Goal: Use online tool/utility: Use online tool/utility

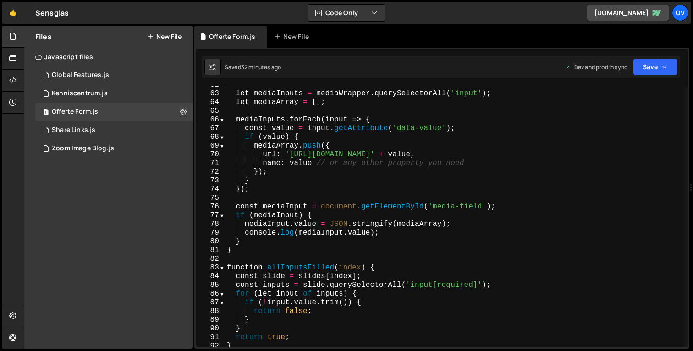
scroll to position [489, 0]
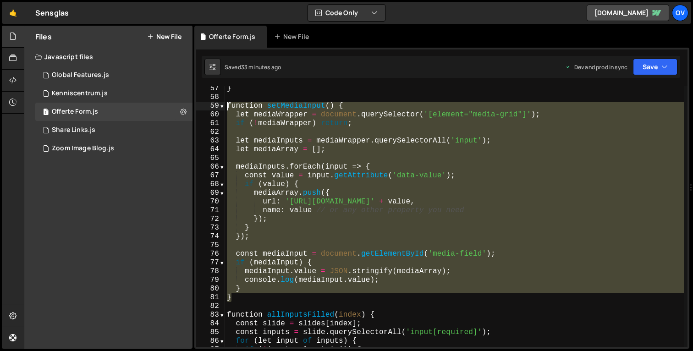
drag, startPoint x: 253, startPoint y: 291, endPoint x: 203, endPoint y: 109, distance: 189.0
click at [203, 109] on div "// if (form) { 57 58 59 60 61 62 63 64 65 66 67 68 69 70 71 72 73 74 75 76 77 7…" at bounding box center [441, 216] width 491 height 261
type textarea "function setMediaInput() { let mediaWrapper = document.querySelector('[element=…"
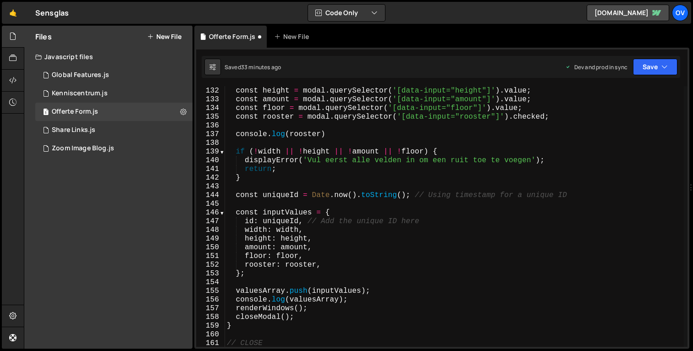
scroll to position [1143, 0]
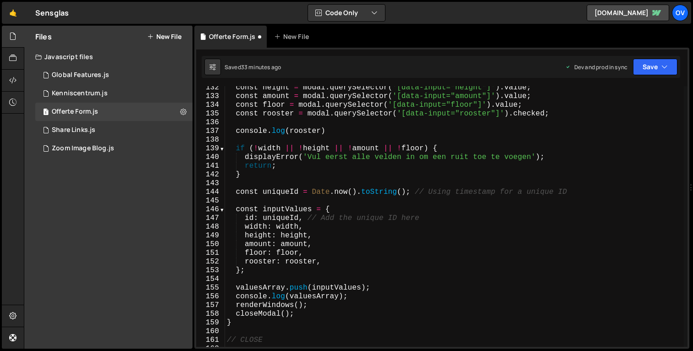
click at [265, 264] on div "const height = modal . querySelector ( '[data-input="height"]' ) . value ; cons…" at bounding box center [454, 222] width 458 height 278
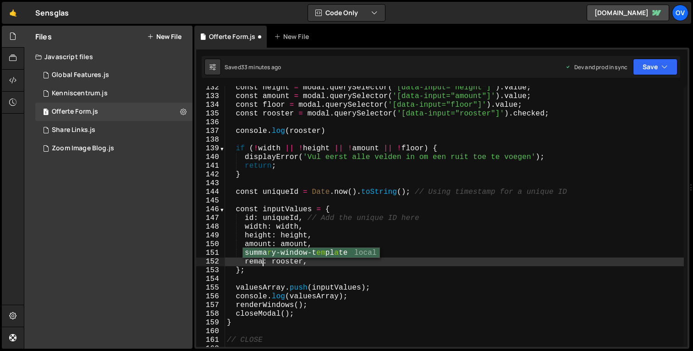
type textarea "remark: rooster,"
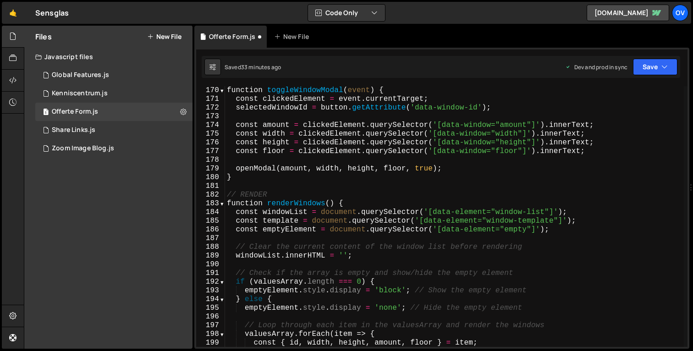
scroll to position [1273, 0]
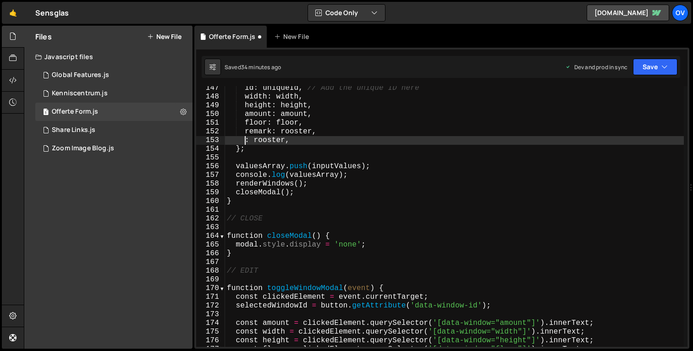
type textarea "remark: rooster,"
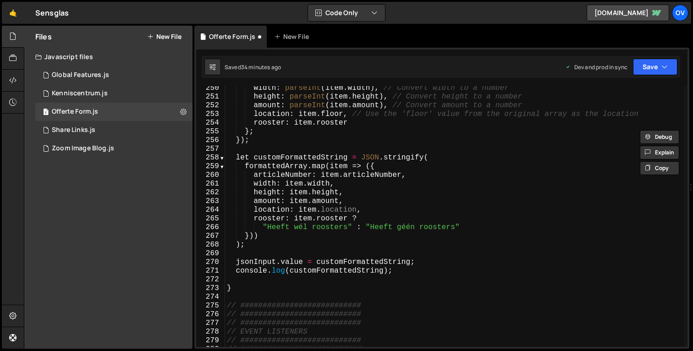
scroll to position [2084, 0]
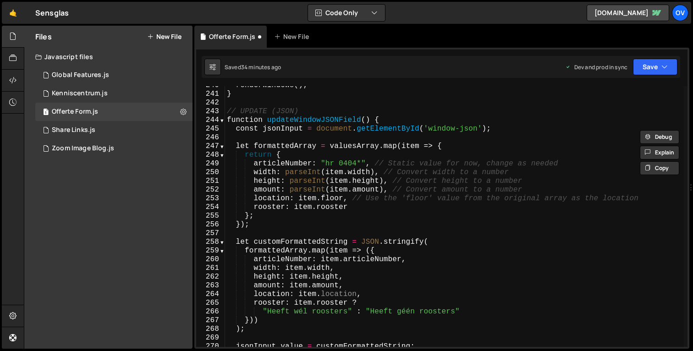
click at [280, 202] on div "renderWindows ( ) ; } // UPDATE (JSON) function updateWindowJSONField ( ) { con…" at bounding box center [454, 220] width 458 height 278
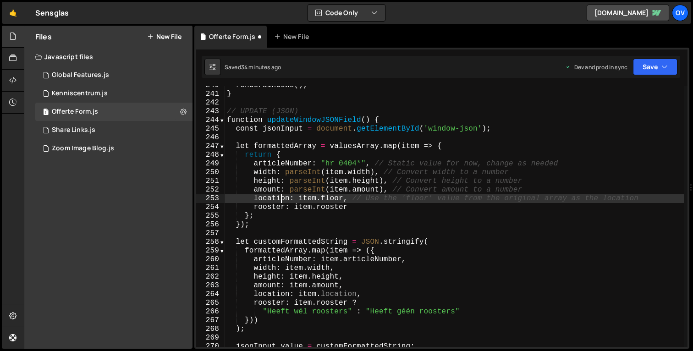
click at [280, 202] on div "renderWindows ( ) ; } // UPDATE (JSON) function updateWindowJSONField ( ) { con…" at bounding box center [454, 220] width 458 height 278
click at [273, 208] on div "renderWindows ( ) ; } // UPDATE (JSON) function updateWindowJSONField ( ) { con…" at bounding box center [454, 220] width 458 height 278
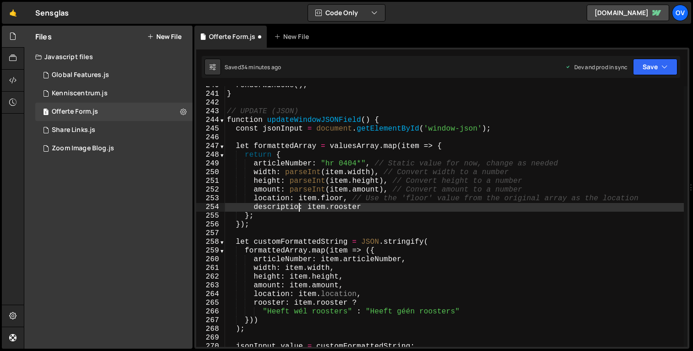
scroll to position [0, 4]
click at [374, 207] on div "renderWindows ( ) ; } // UPDATE (JSON) function updateWindowJSONField ( ) { con…" at bounding box center [454, 220] width 458 height 278
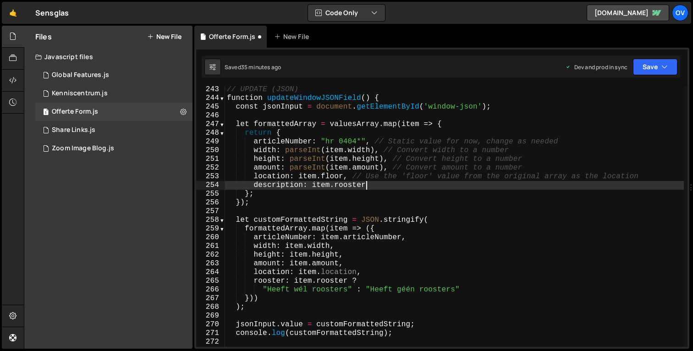
scroll to position [2106, 0]
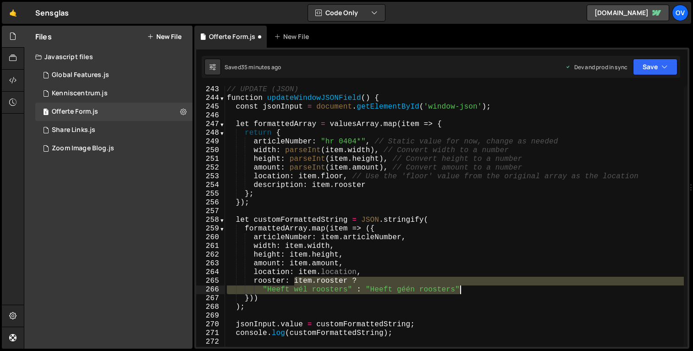
drag, startPoint x: 294, startPoint y: 283, endPoint x: 483, endPoint y: 292, distance: 189.8
click at [483, 292] on div "// UPDATE (JSON) function updateWindowJSONField ( ) { const jsonInput = documen…" at bounding box center [454, 224] width 458 height 278
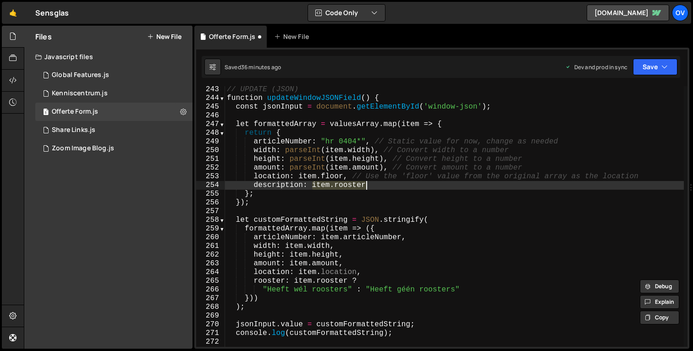
drag, startPoint x: 311, startPoint y: 182, endPoint x: 410, endPoint y: 184, distance: 99.0
click at [410, 184] on div "// UPDATE (JSON) function updateWindowJSONField ( ) { const jsonInput = documen…" at bounding box center [454, 224] width 458 height 278
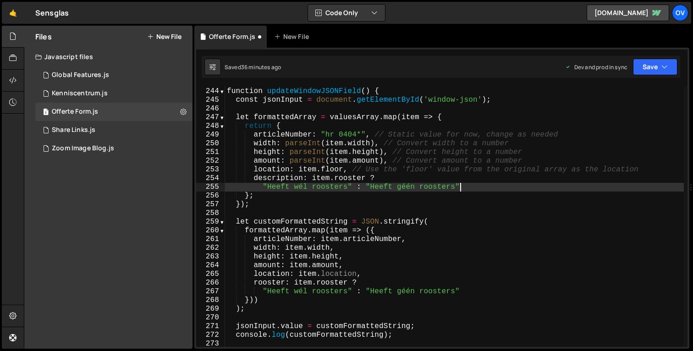
scroll to position [2121, 0]
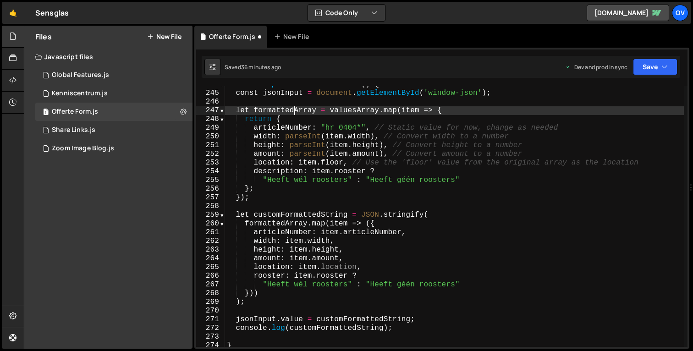
click at [295, 111] on div "function updateWindowJSONField ( ) { const jsonInput = document . getElementByI…" at bounding box center [454, 219] width 458 height 278
click at [367, 318] on div "function updateWindowJSONField ( ) { const jsonInput = document . getElementByI…" at bounding box center [454, 219] width 458 height 278
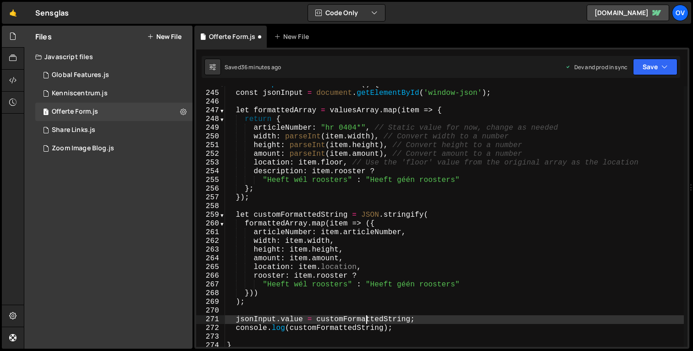
click at [367, 318] on div "function updateWindowJSONField ( ) { const jsonInput = document . getElementByI…" at bounding box center [454, 219] width 458 height 278
click at [431, 329] on div "function updateWindowJSONField ( ) { const jsonInput = document . getElementByI…" at bounding box center [454, 219] width 458 height 278
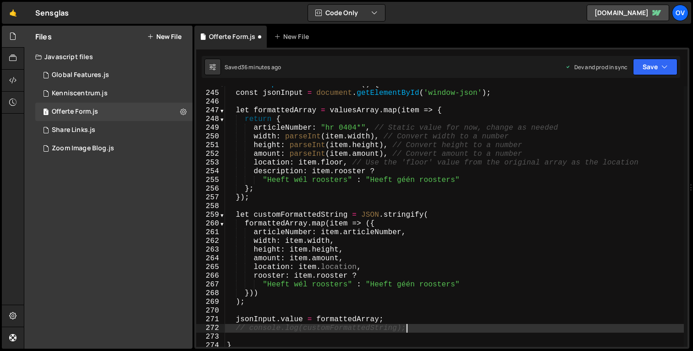
type textarea "// console.log(customFormattedString);"
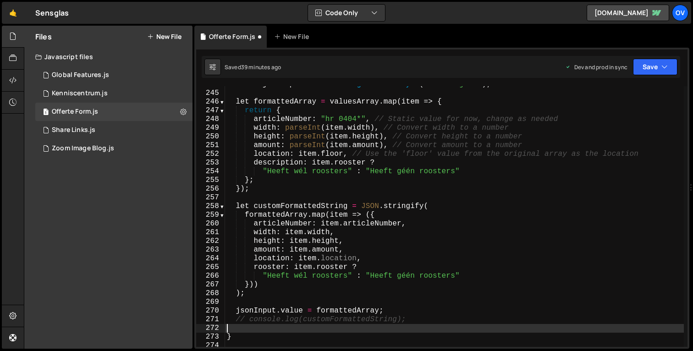
scroll to position [0, 0]
click at [388, 176] on div "const jsonInput = document . getElementById ( 'window-json' ) ; let formattedAr…" at bounding box center [454, 219] width 458 height 278
type textarea "};"
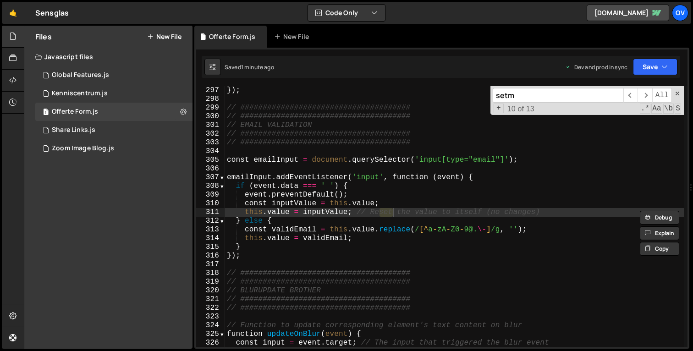
scroll to position [331, 0]
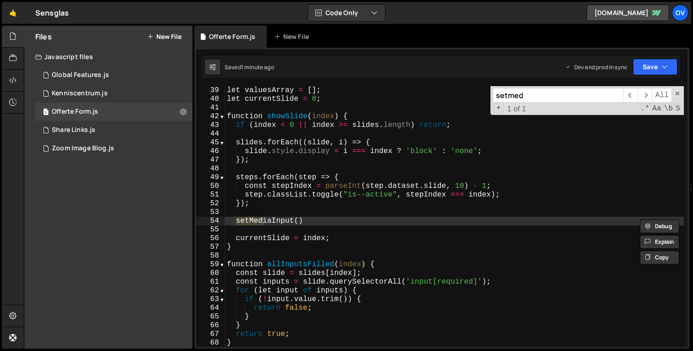
type input "setmed"
type textarea "setMediaInput()"
click at [355, 224] on div "let valuesArray = [ ] ; let currentSlide = 0 ; function showSlide ( index ) { i…" at bounding box center [454, 225] width 458 height 278
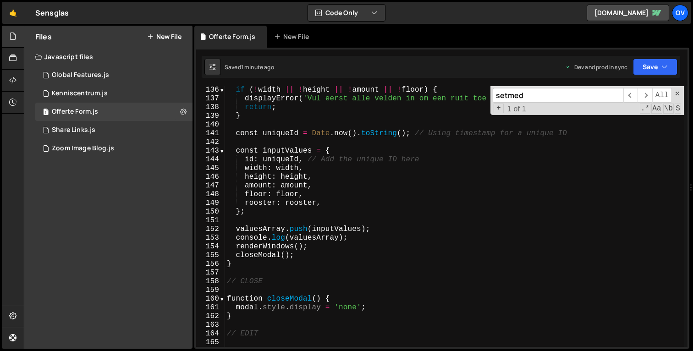
scroll to position [1147, 0]
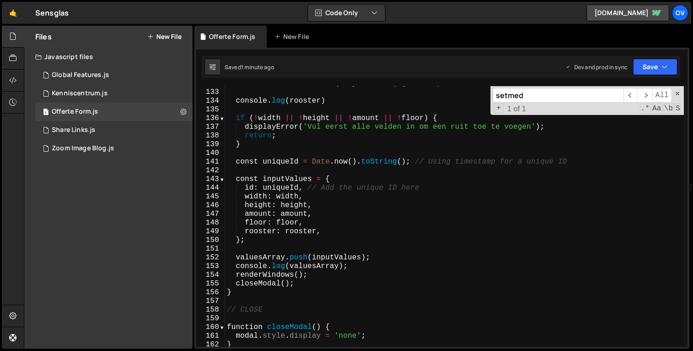
click at [332, 225] on div "const rooster = modal . querySelector ( '[data-input="rooster"]' ) . checked ; …" at bounding box center [454, 218] width 458 height 278
type textarea "floor: floor,"
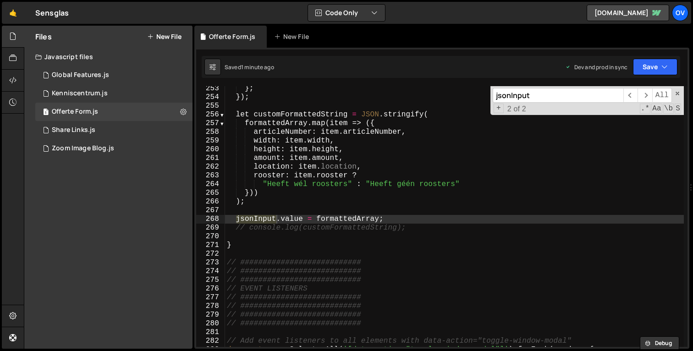
scroll to position [2191, 0]
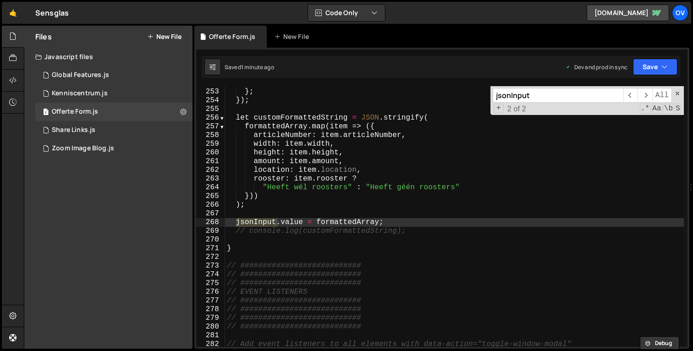
type input "jsonInput"
click at [317, 117] on div ""Heeft wél roosters" : "Heeft géén roosters" } ; }) ; let customFormattedString…" at bounding box center [454, 218] width 458 height 278
click at [356, 221] on div ""Heeft wél roosters" : "Heeft géén roosters" } ; }) ; let customFormattedString…" at bounding box center [454, 218] width 458 height 278
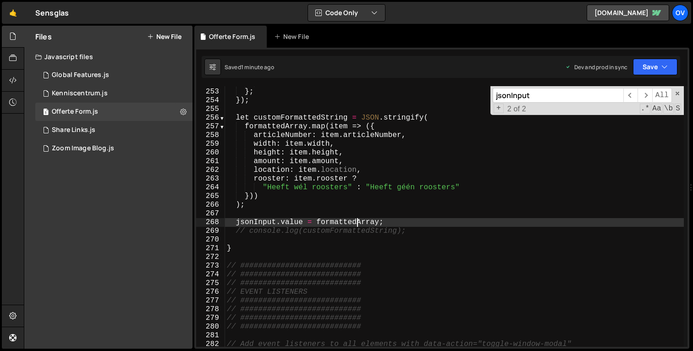
click at [356, 221] on div ""Heeft wél roosters" : "Heeft géén roosters" } ; }) ; let customFormattedString…" at bounding box center [454, 218] width 458 height 278
paste textarea "customFormattedString"
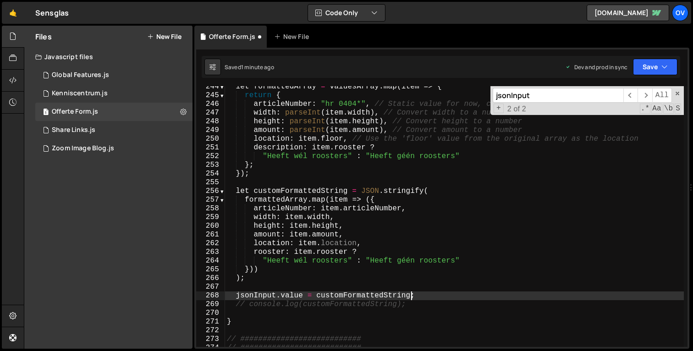
scroll to position [2115, 0]
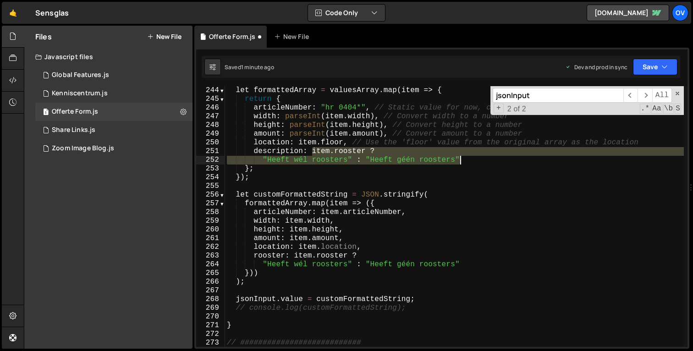
drag, startPoint x: 311, startPoint y: 152, endPoint x: 468, endPoint y: 163, distance: 156.6
click at [468, 163] on div "let formattedArray = valuesArray . map ( item => { return { articleNumber : "hr…" at bounding box center [454, 225] width 458 height 278
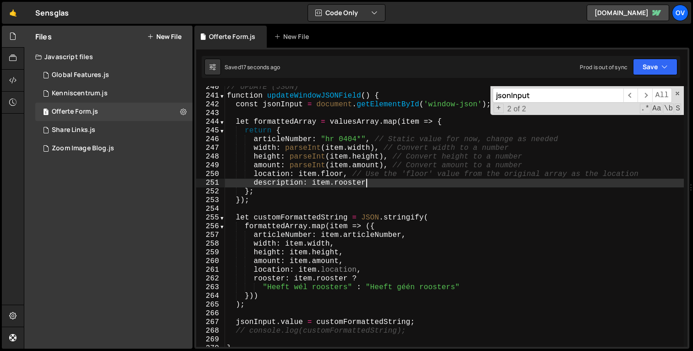
scroll to position [2104, 0]
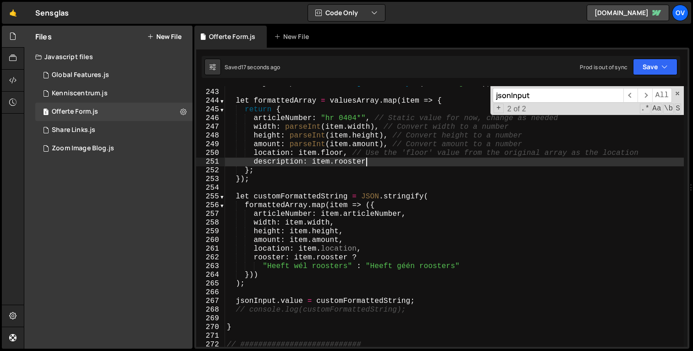
click at [257, 324] on div "const jsonInput = document . getElementById ( 'window-json' ) ; let formattedAr…" at bounding box center [454, 218] width 458 height 278
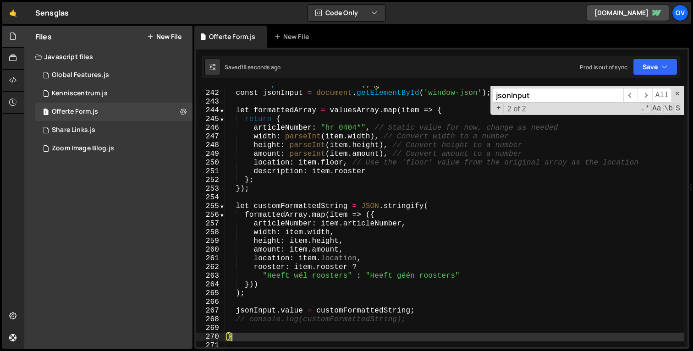
scroll to position [2042, 0]
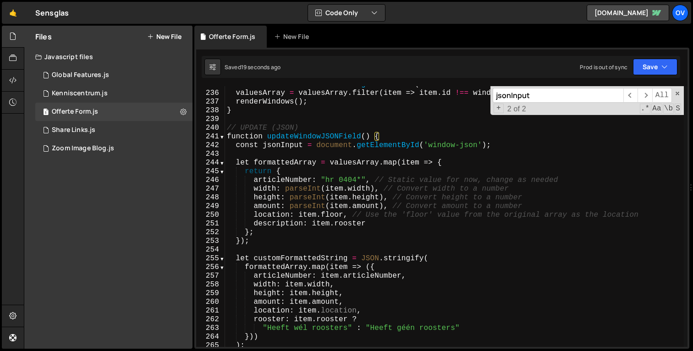
click at [227, 130] on div "const windowId = windowItem . getAttribute ( 'data-element-id' ) ; valuesArray …" at bounding box center [454, 219] width 458 height 278
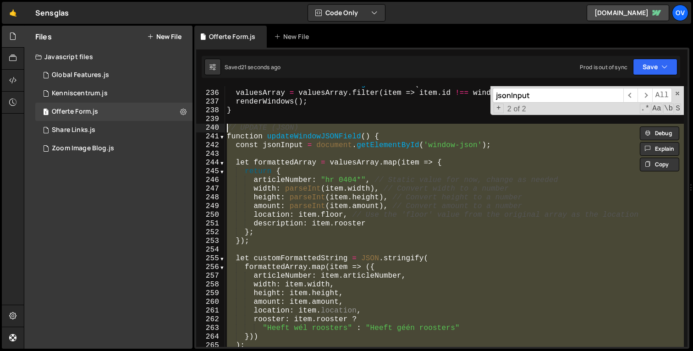
type textarea "// UPDATE (JSON) function updateWindowJSONField() {"
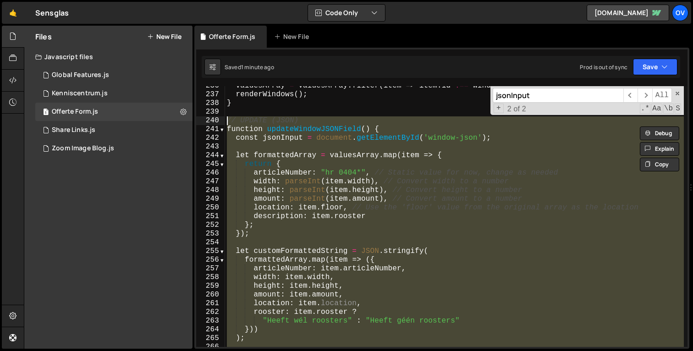
paste textarea
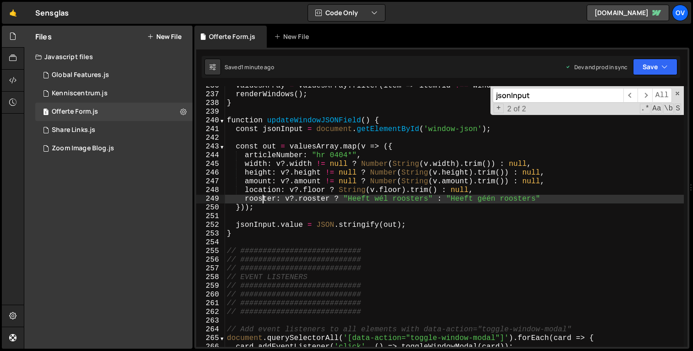
click at [263, 200] on div "valuesArray = valuesArray . filter ( item => item . id !== windowId ) ; renderW…" at bounding box center [454, 221] width 458 height 278
type textarea "description: v?.rooster ? "Heeft wél roosters" : "Heeft géén roosters""
